Goal: Transaction & Acquisition: Purchase product/service

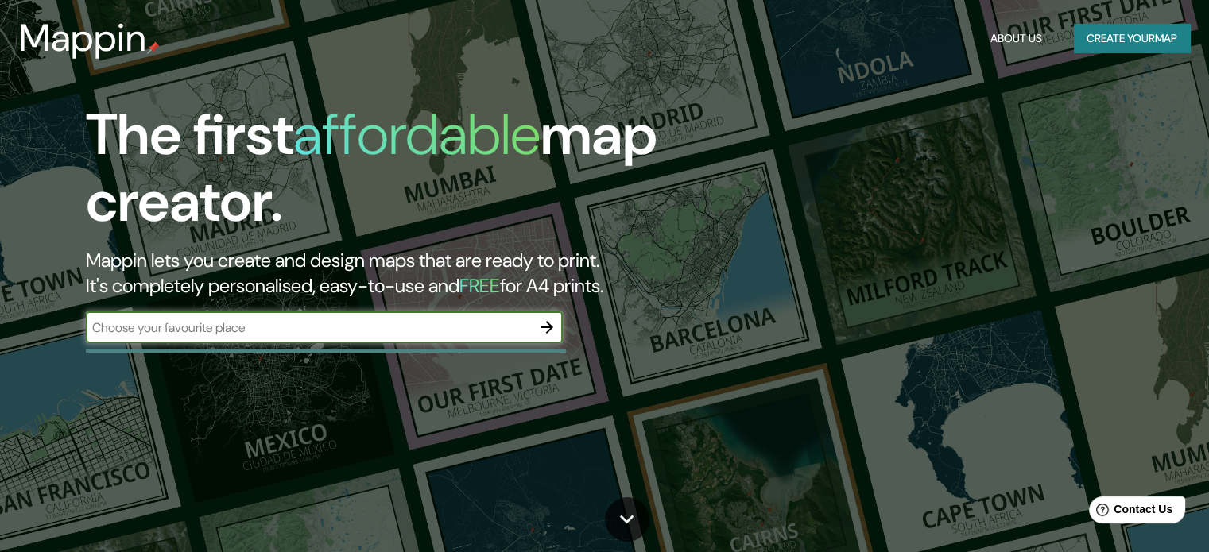
click at [354, 327] on input "text" at bounding box center [308, 328] width 445 height 18
type input "popayan"
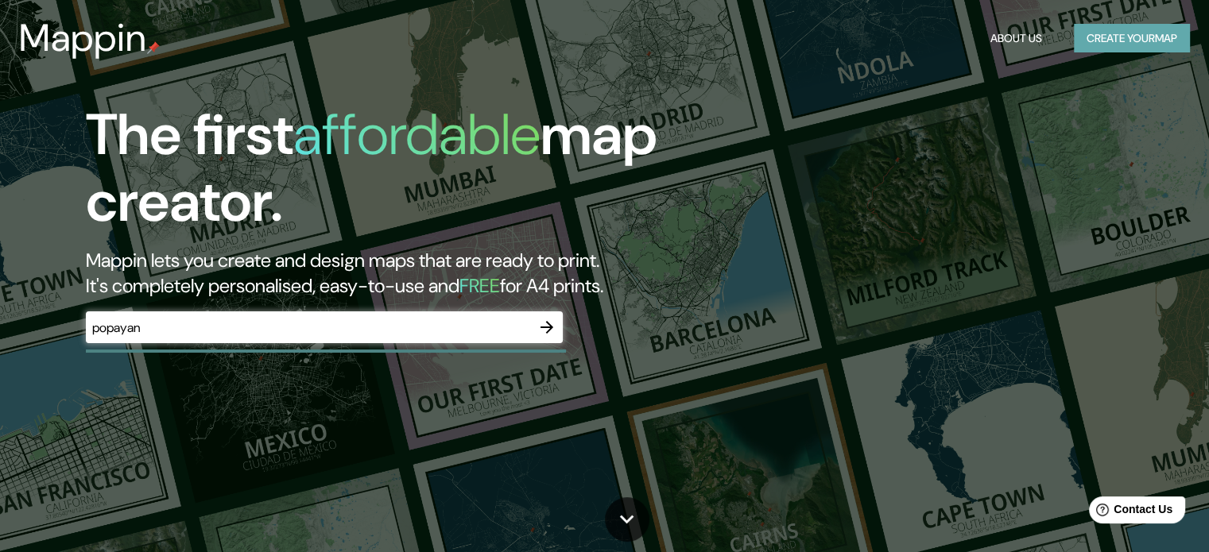
click at [1111, 25] on button "Create your map" at bounding box center [1132, 38] width 116 height 29
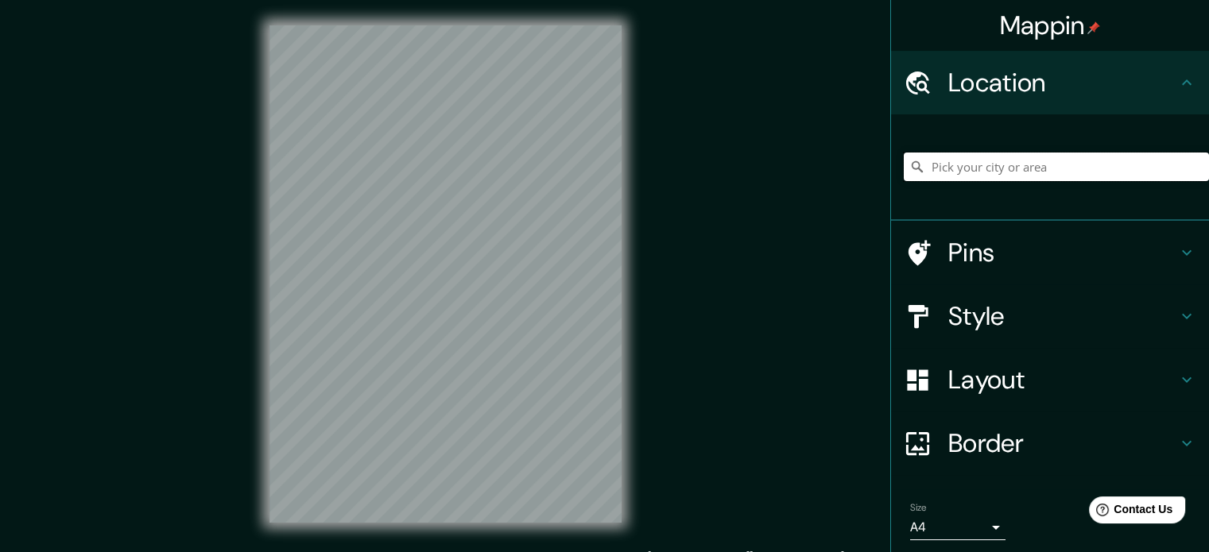
click at [961, 165] on input "Pick your city or area" at bounding box center [1056, 167] width 305 height 29
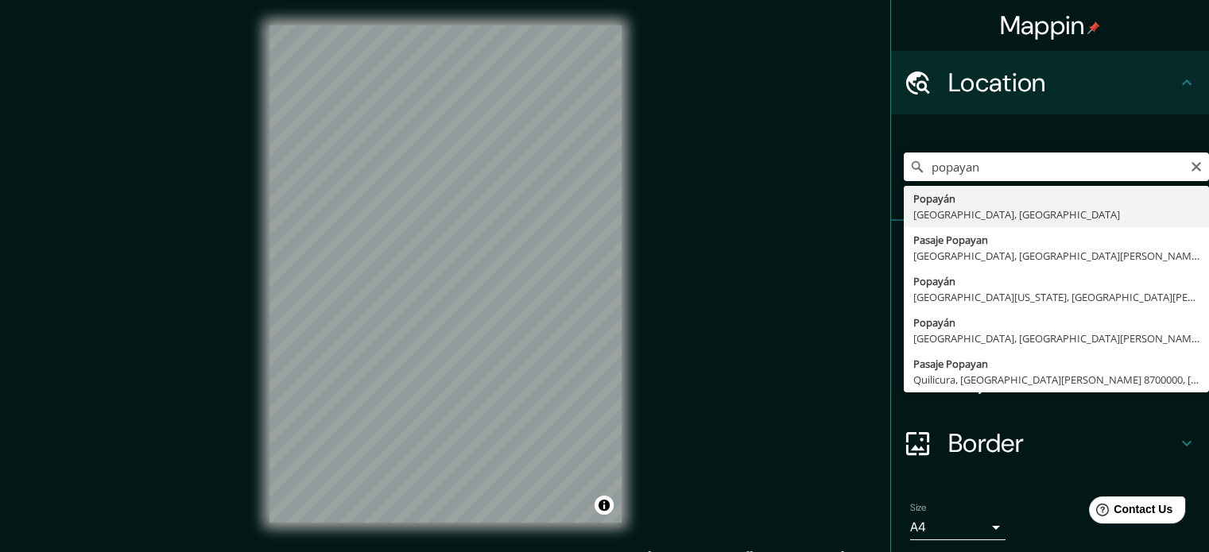
type input "Popayán, [GEOGRAPHIC_DATA], [GEOGRAPHIC_DATA]"
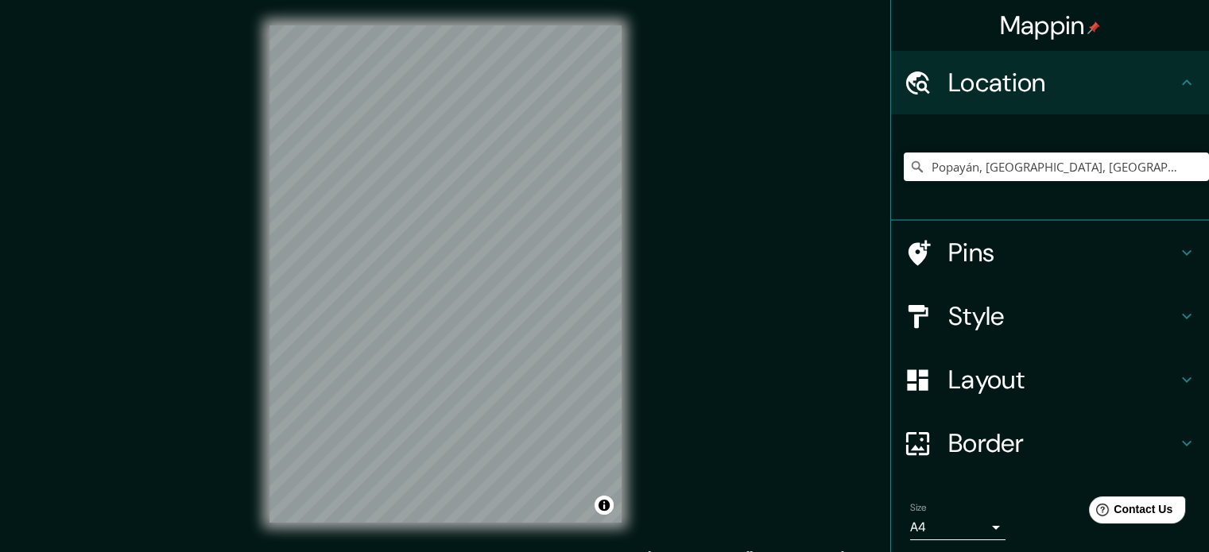
click at [662, 211] on div "Mappin Location [GEOGRAPHIC_DATA], [GEOGRAPHIC_DATA], [GEOGRAPHIC_DATA] Pins St…" at bounding box center [604, 287] width 1209 height 574
click at [988, 317] on h4 "Style" at bounding box center [1062, 316] width 229 height 32
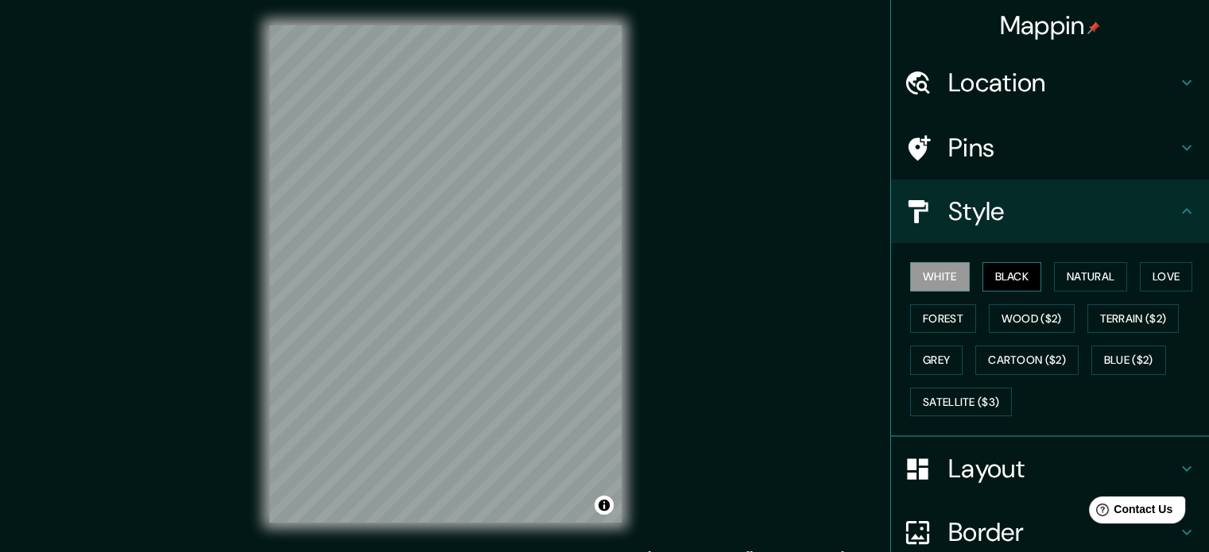
click at [999, 278] on button "Black" at bounding box center [1013, 276] width 60 height 29
click at [1091, 279] on button "Natural" at bounding box center [1090, 276] width 73 height 29
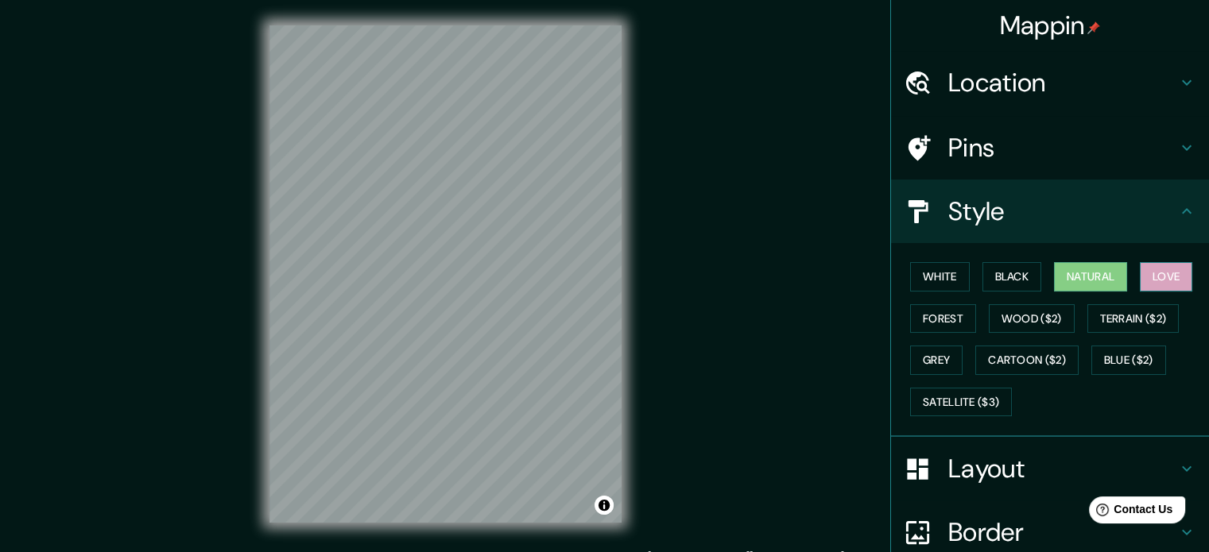
click at [1157, 285] on button "Love" at bounding box center [1166, 276] width 52 height 29
click at [1021, 312] on button "Wood ($2)" at bounding box center [1032, 318] width 86 height 29
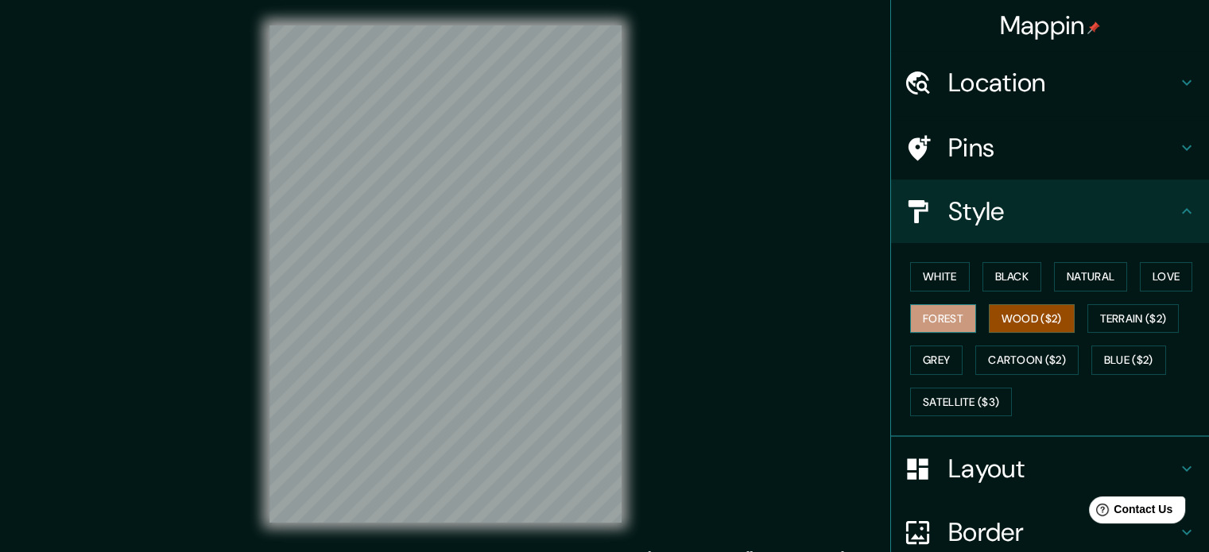
click at [958, 304] on button "Forest" at bounding box center [943, 318] width 66 height 29
click at [948, 270] on button "White" at bounding box center [940, 276] width 60 height 29
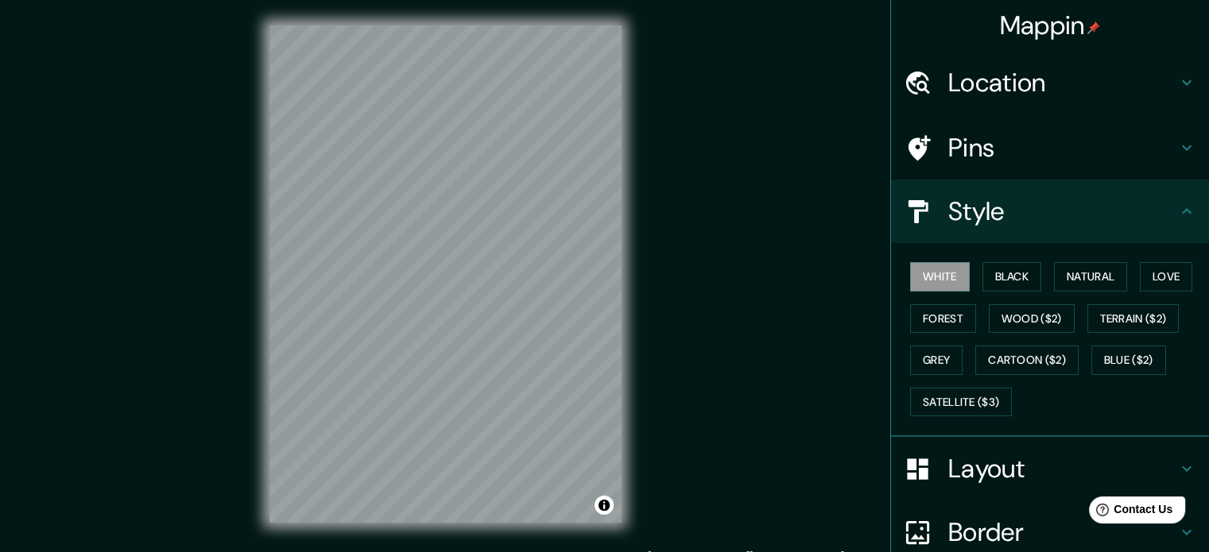
click at [134, 238] on div "Mappin Location [GEOGRAPHIC_DATA], [GEOGRAPHIC_DATA], [GEOGRAPHIC_DATA] Pins St…" at bounding box center [604, 287] width 1209 height 574
click at [987, 269] on button "Black" at bounding box center [1013, 276] width 60 height 29
click at [916, 266] on button "White" at bounding box center [940, 276] width 60 height 29
click at [989, 281] on button "Black" at bounding box center [1013, 276] width 60 height 29
click at [1054, 275] on button "Natural" at bounding box center [1090, 276] width 73 height 29
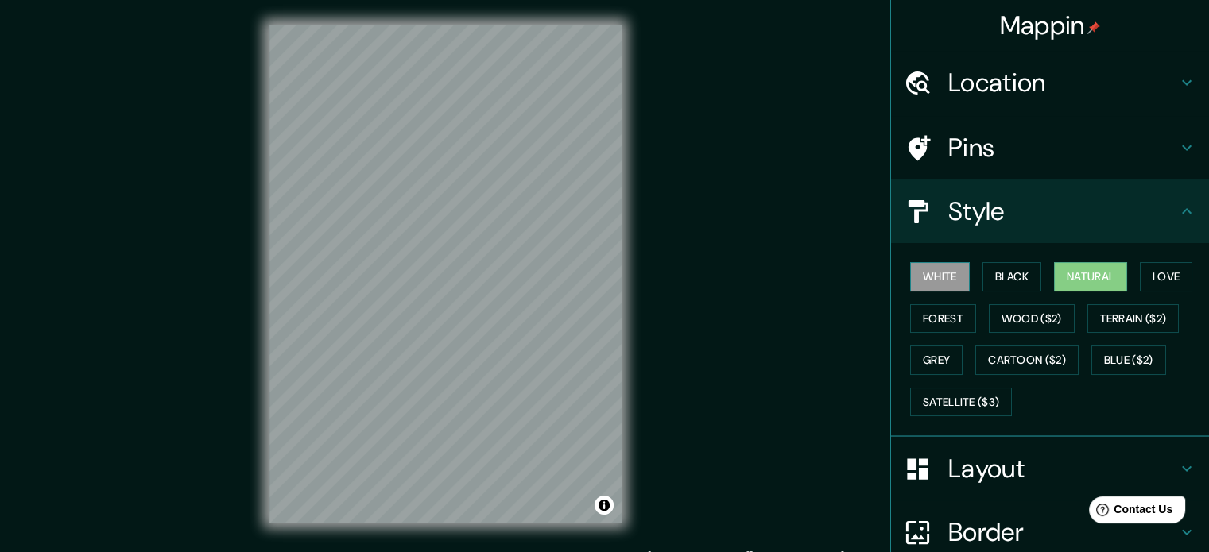
click at [944, 285] on button "White" at bounding box center [940, 276] width 60 height 29
click at [1063, 279] on button "Natural" at bounding box center [1090, 276] width 73 height 29
